Goal: Go to known website: Access a specific website the user already knows

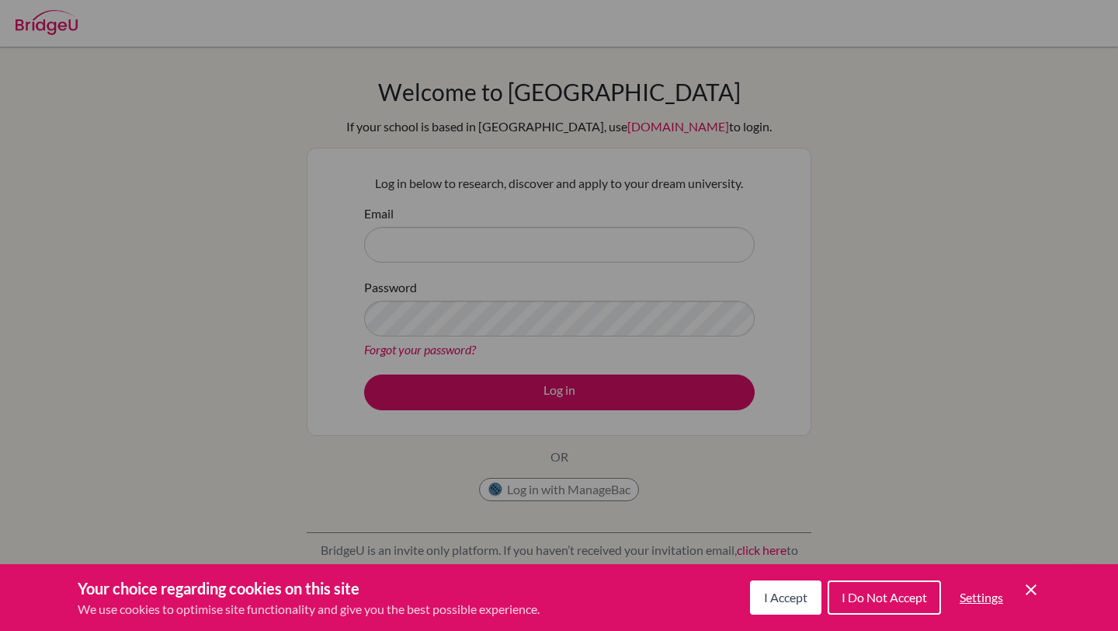
click at [1022, 588] on icon "Cookie Control Close Icon" at bounding box center [1031, 589] width 19 height 19
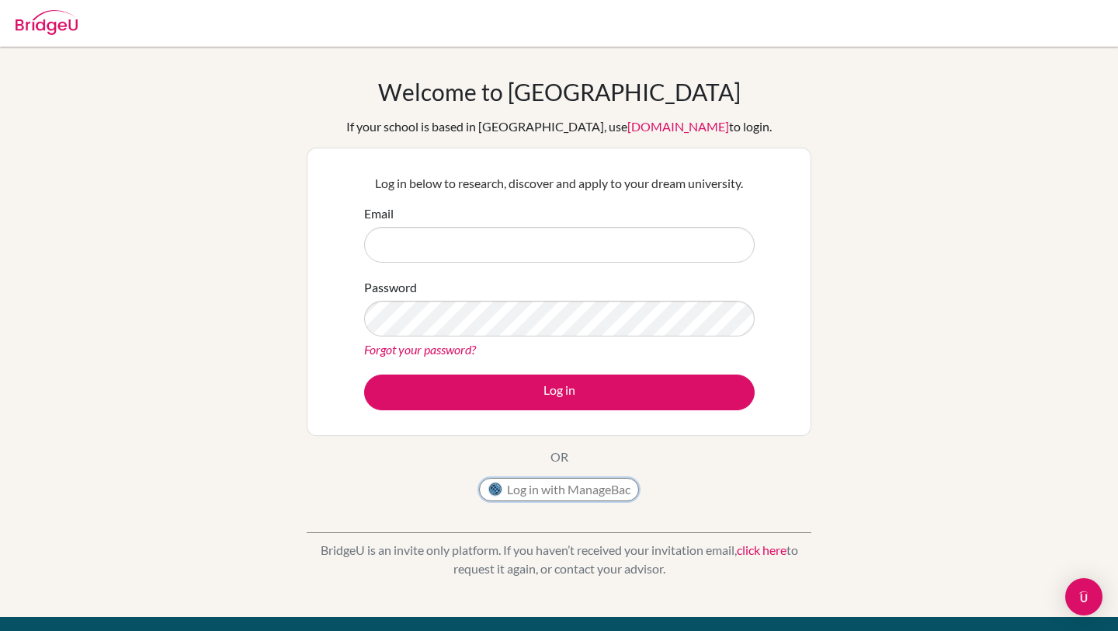
click at [579, 493] on button "Log in with ManageBac" at bounding box center [559, 489] width 160 height 23
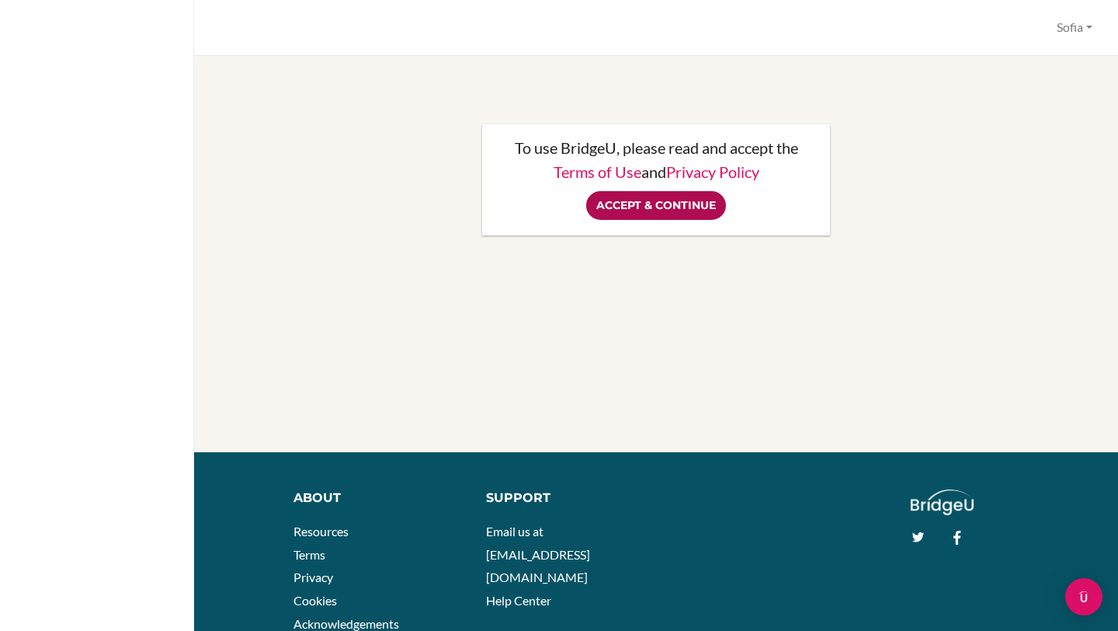
click at [648, 206] on input "Accept & Continue" at bounding box center [656, 205] width 140 height 29
